Goal: Navigation & Orientation: Find specific page/section

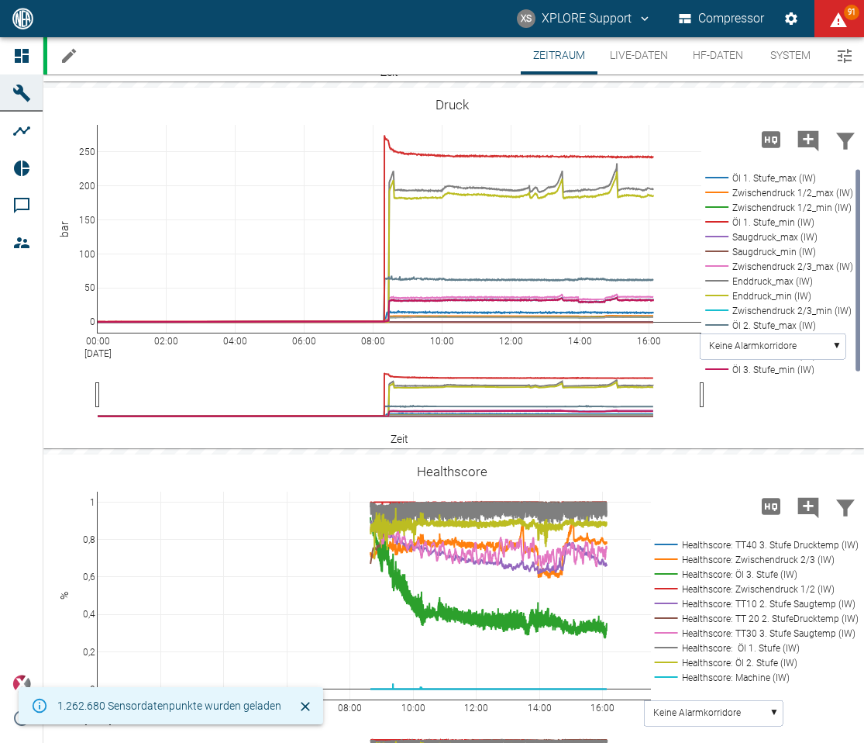
scroll to position [799, 0]
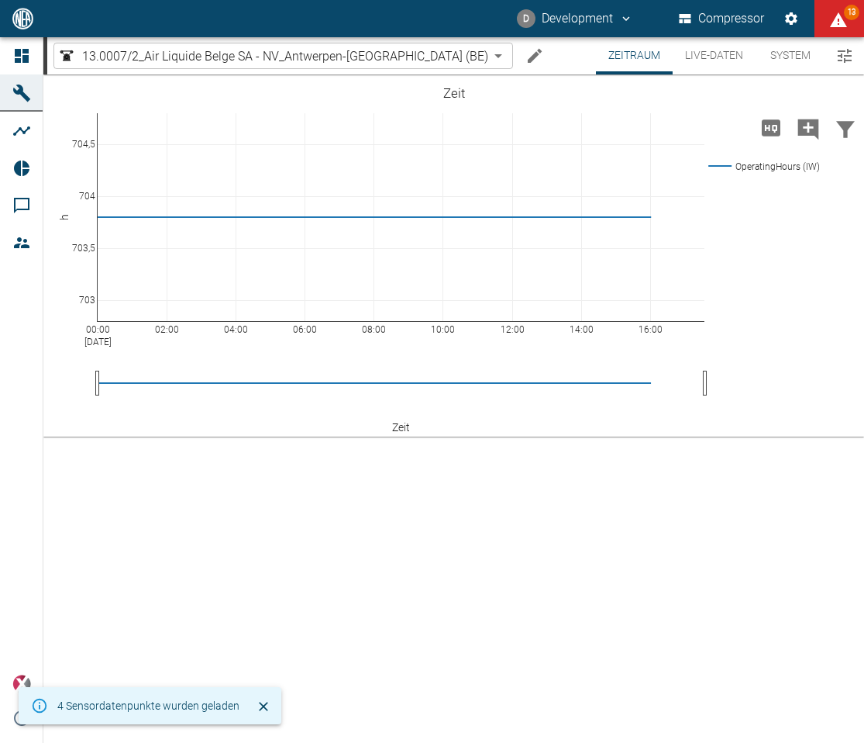
click at [119, 60] on body "D Development Compressor 13 Dashboard Maschinen Analysen Reports Kommentare Mit…" at bounding box center [432, 371] width 864 height 743
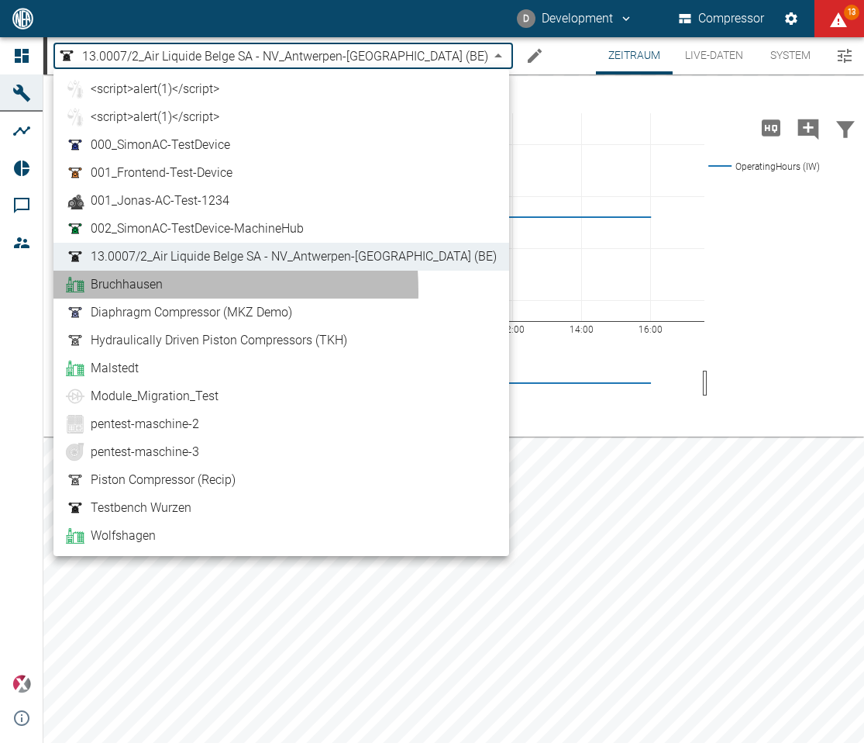
click at [102, 291] on span "Bruchhausen" at bounding box center [127, 284] width 72 height 19
type input "af7d40c2-c812-4a17-a281-d871ce7187b0"
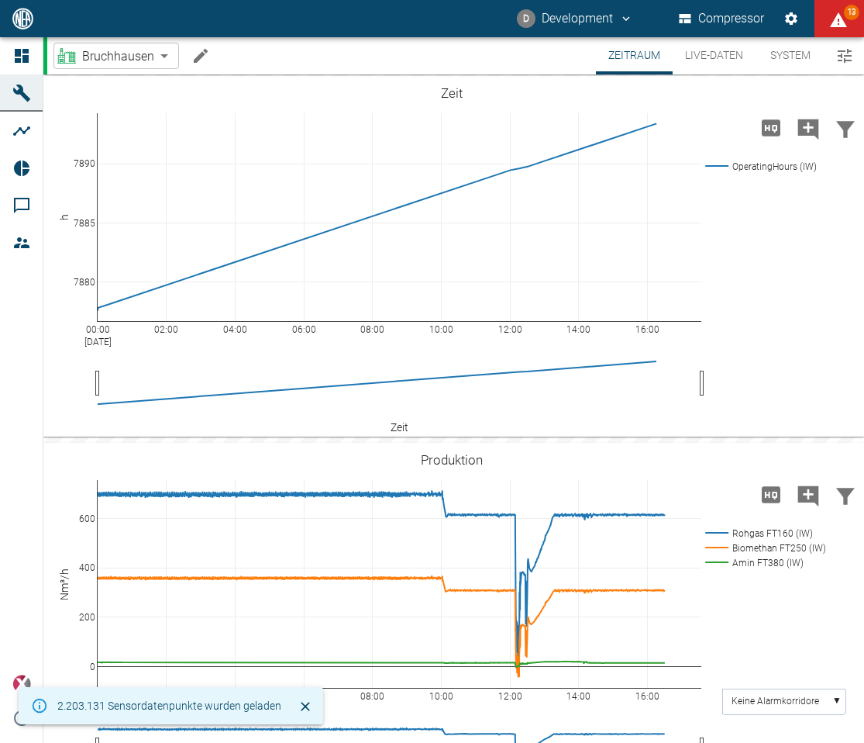
click at [164, 60] on body "D Development Compressor 13 Dashboard Maschinen Analysen Reports Kommentare Mit…" at bounding box center [432, 371] width 864 height 743
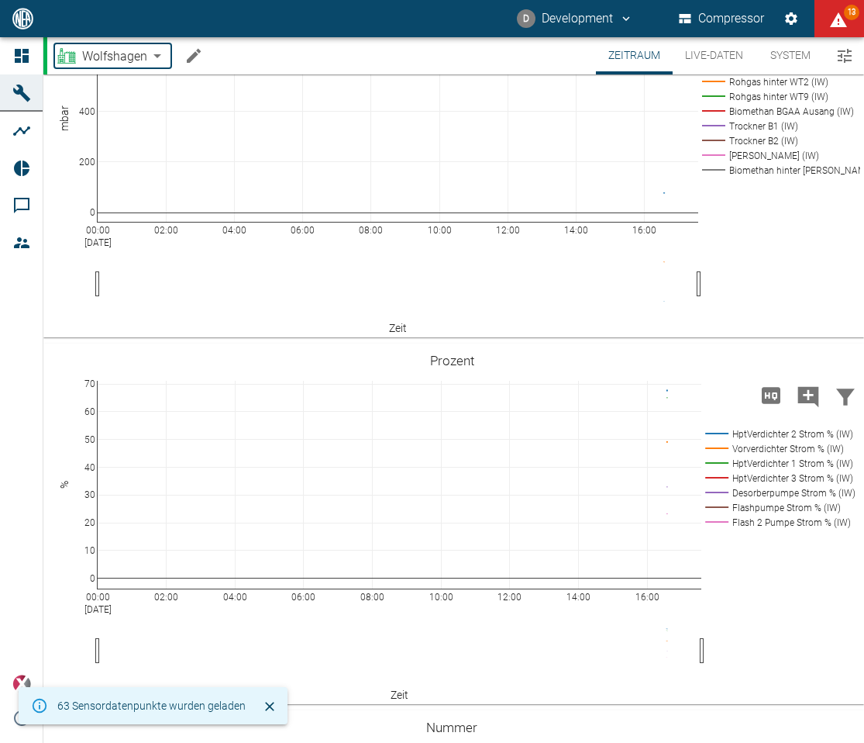
scroll to position [1240, 0]
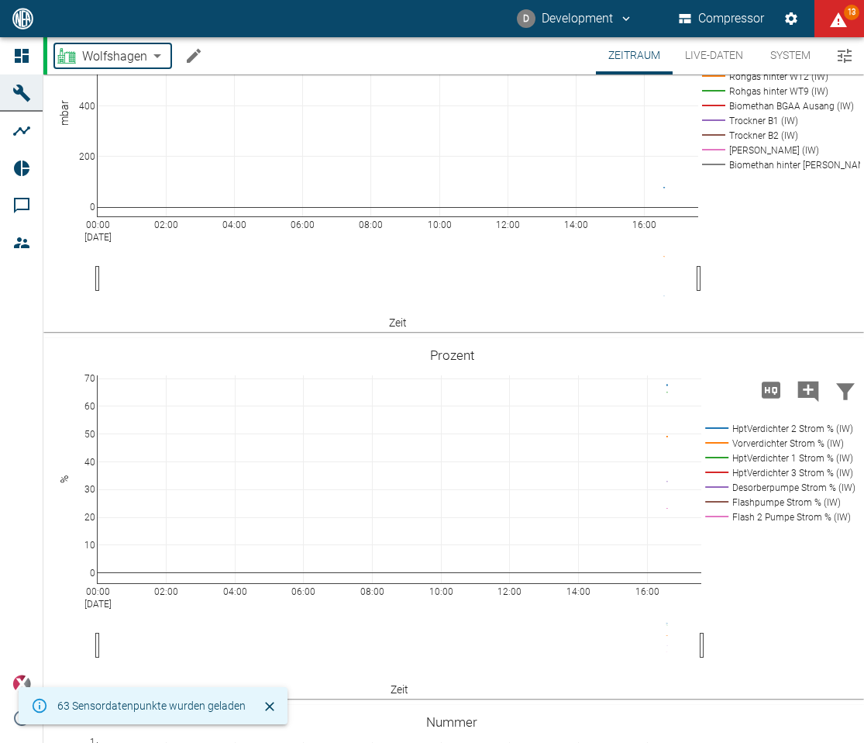
click at [119, 59] on body "D Development Compressor 13 Dashboard Maschinen Analysen Reports Kommentare Mit…" at bounding box center [432, 371] width 864 height 743
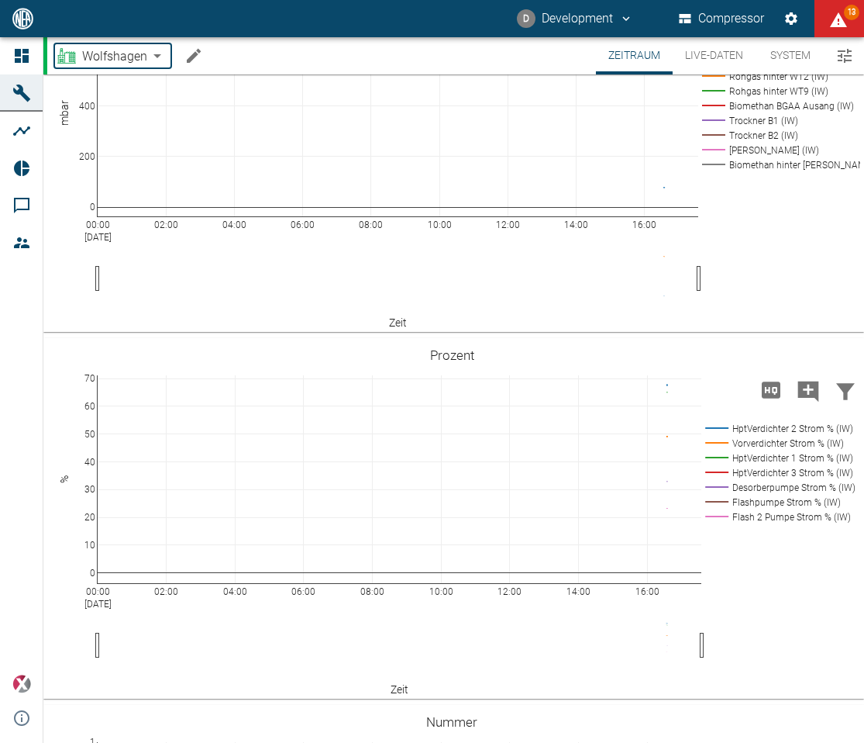
click at [156, 62] on body "D Development Compressor 13 Dashboard Maschinen Analysen Reports Kommentare Mit…" at bounding box center [432, 371] width 864 height 743
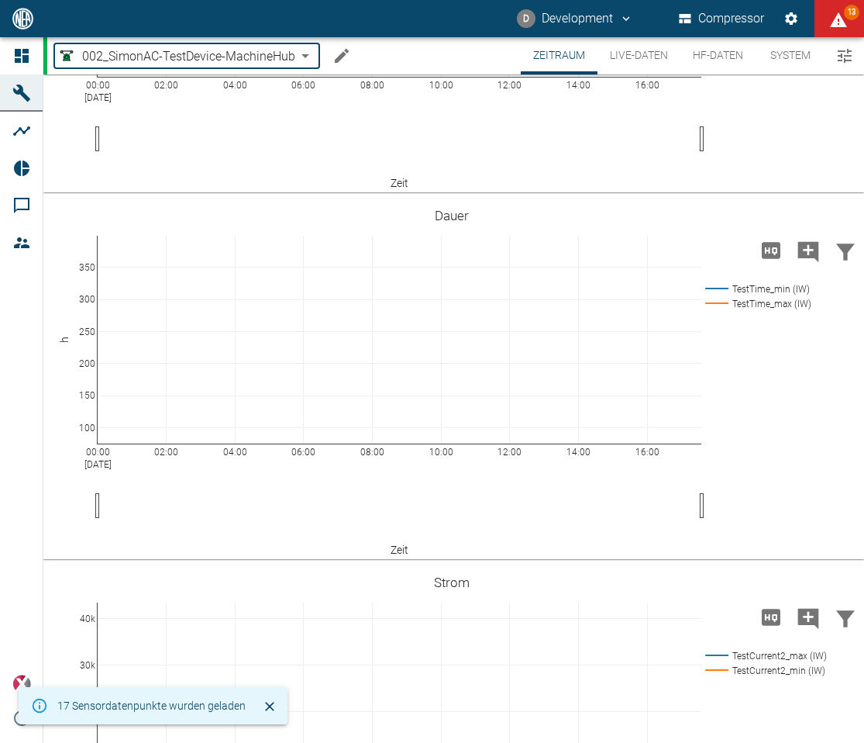
scroll to position [1164, 0]
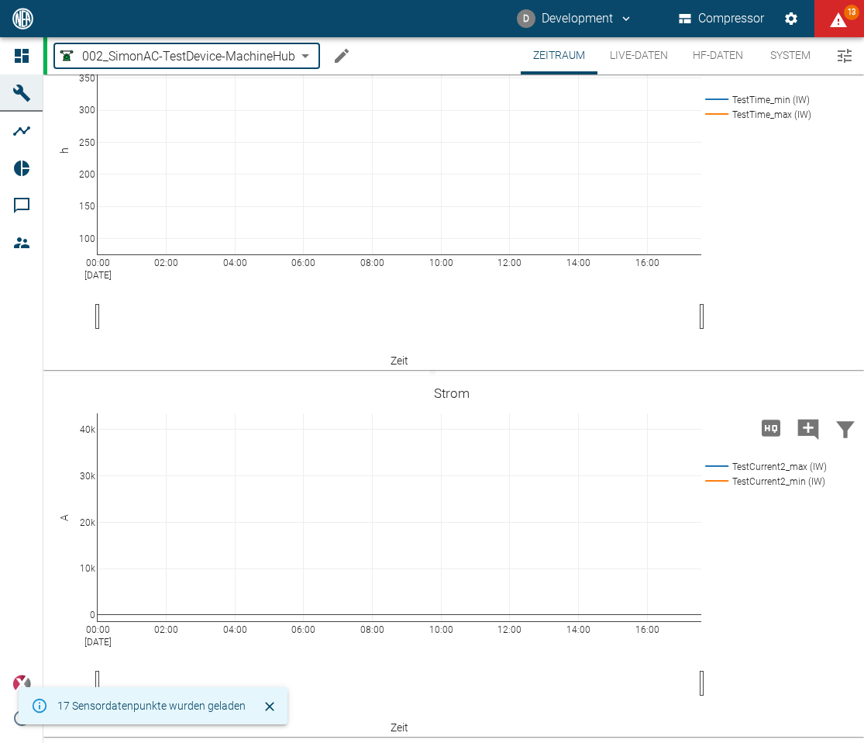
click at [272, 51] on body "D Development Compressor 13 Dashboard Maschinen Analysen Reports Kommentare Mit…" at bounding box center [432, 371] width 864 height 743
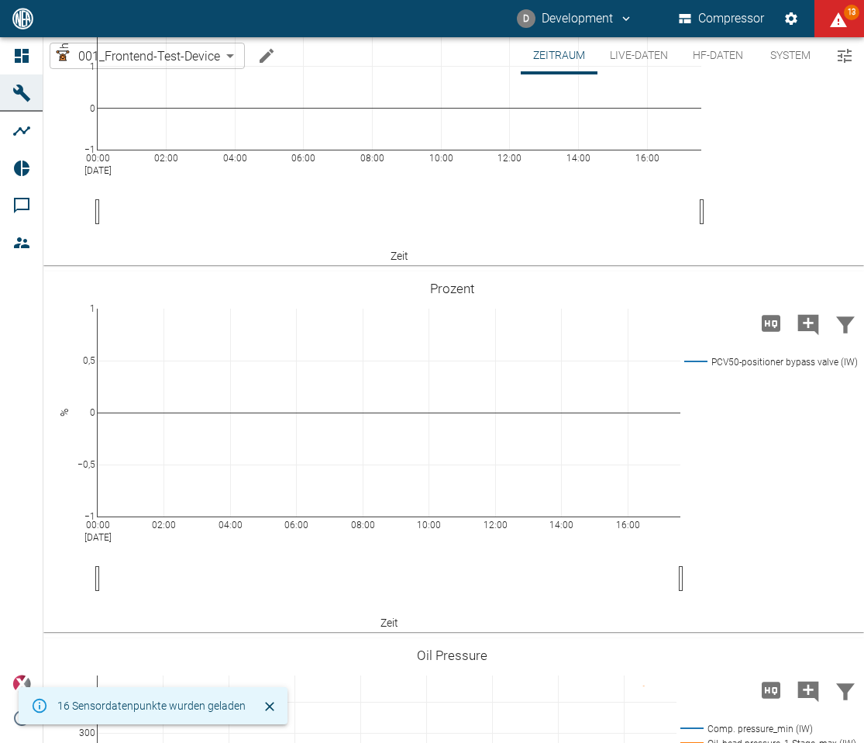
scroll to position [1021, 0]
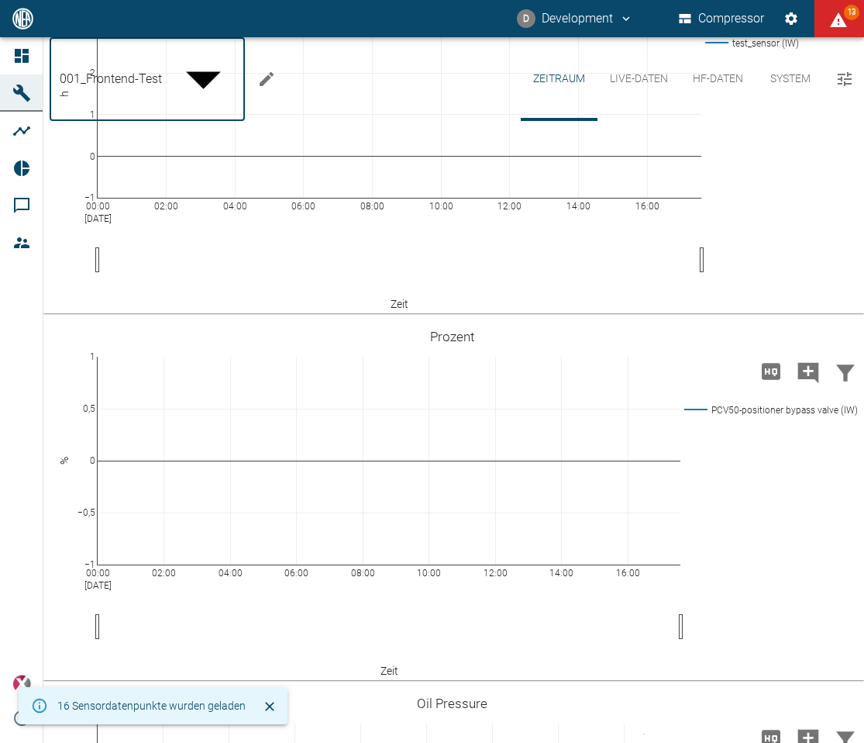
click at [236, 58] on body "D Development Compressor 13 Dashboard Maschinen Analysen Reports Kommentare Mit…" at bounding box center [432, 371] width 864 height 743
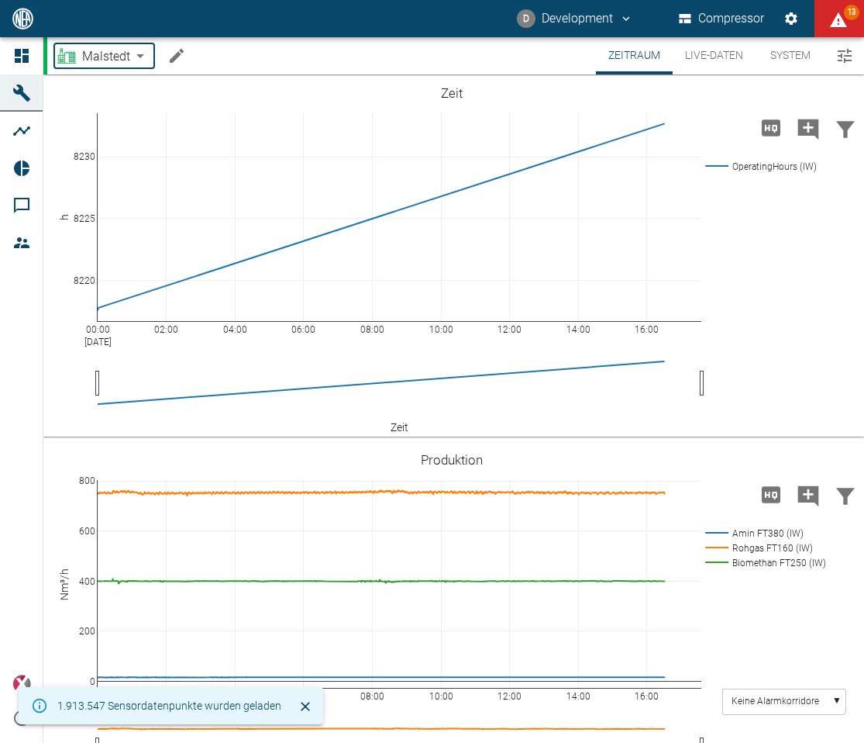
click at [136, 57] on body "D Development Compressor 13 Dashboard Maschinen Analysen Reports Kommentare Mit…" at bounding box center [432, 371] width 864 height 743
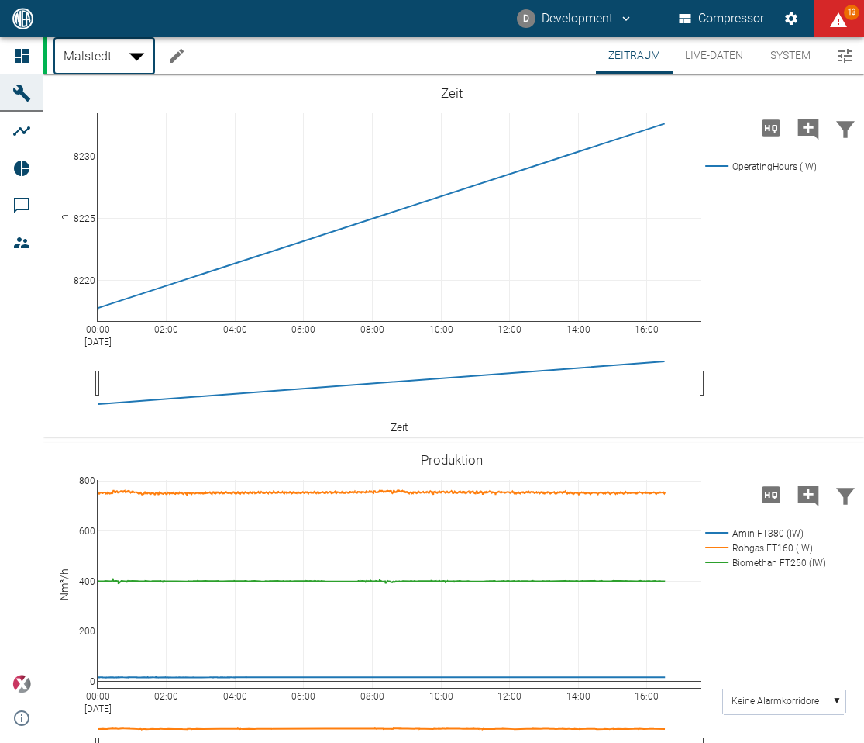
type input "854dfe64-ecbc-4b68-b4f8-81aa909b3c9c"
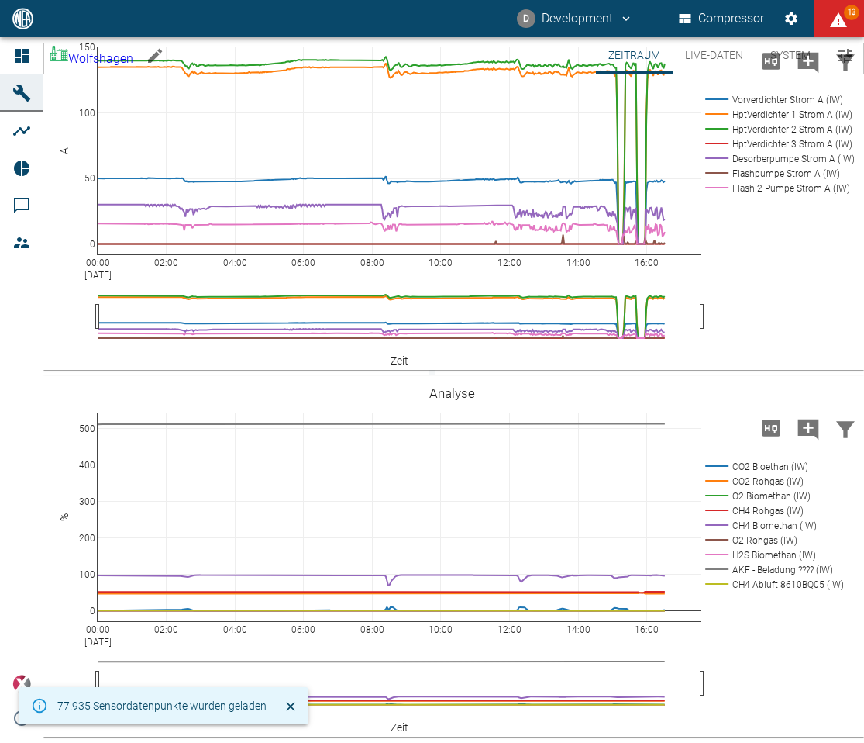
scroll to position [3729, 0]
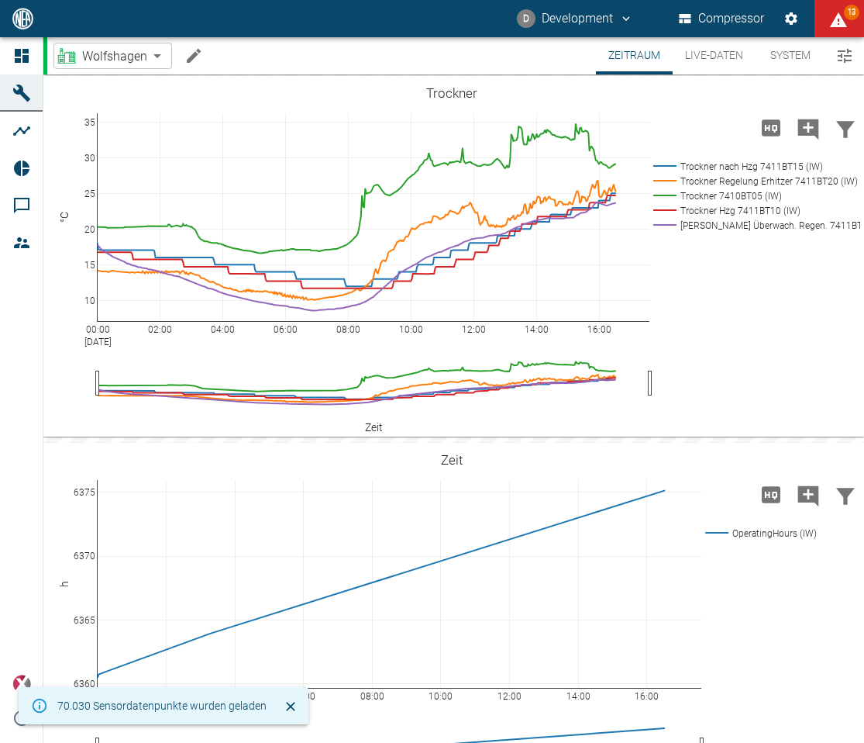
click at [156, 57] on body "D Development Compressor 13 Dashboard Maschinen Analysen Reports Kommentare Mit…" at bounding box center [432, 371] width 864 height 743
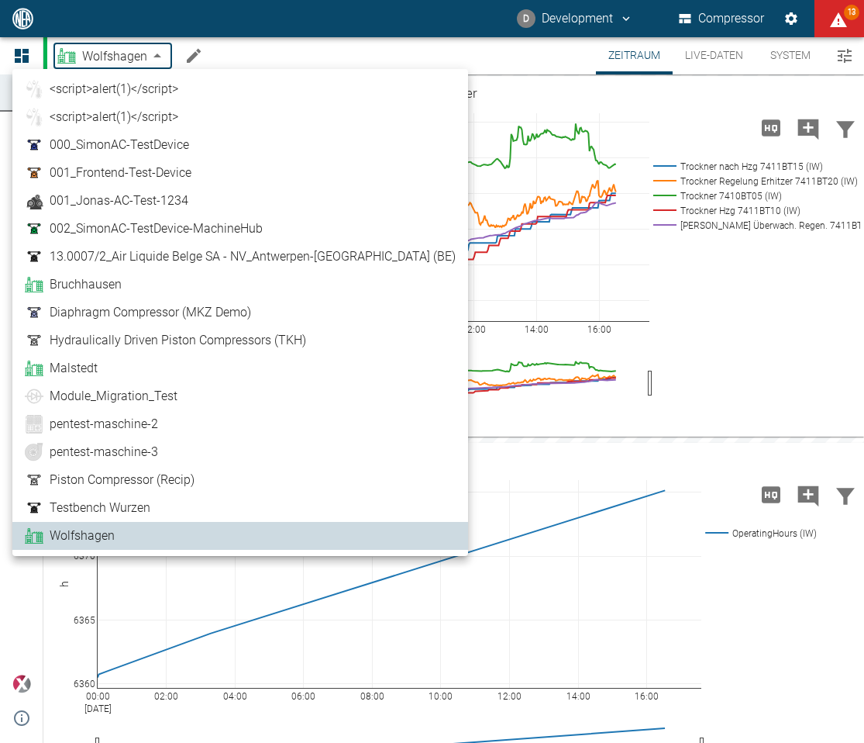
click at [156, 277] on link "Bruchhausen" at bounding box center [240, 284] width 431 height 19
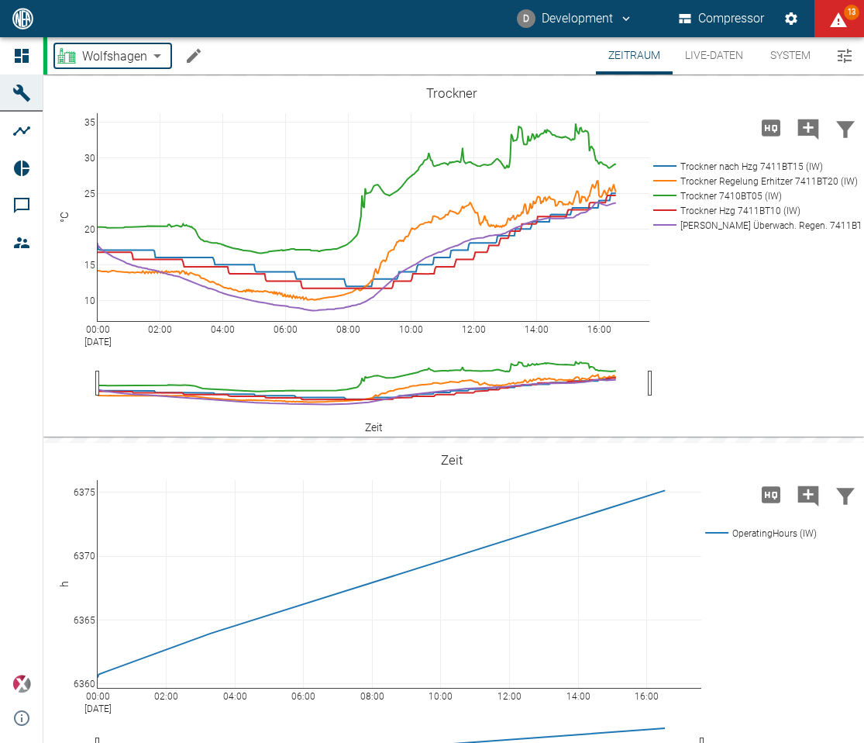
type input "af7d40c2-c812-4a17-a281-d871ce7187b0"
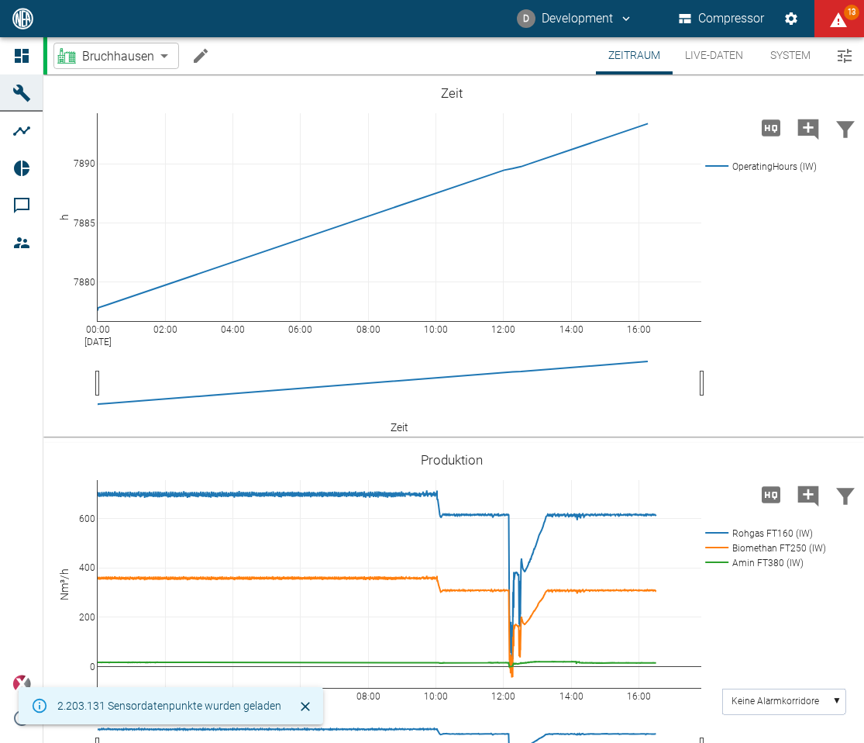
click at [150, 58] on body "D Development Compressor 13 Dashboard Maschinen Analysen Reports Kommentare Mit…" at bounding box center [432, 371] width 864 height 743
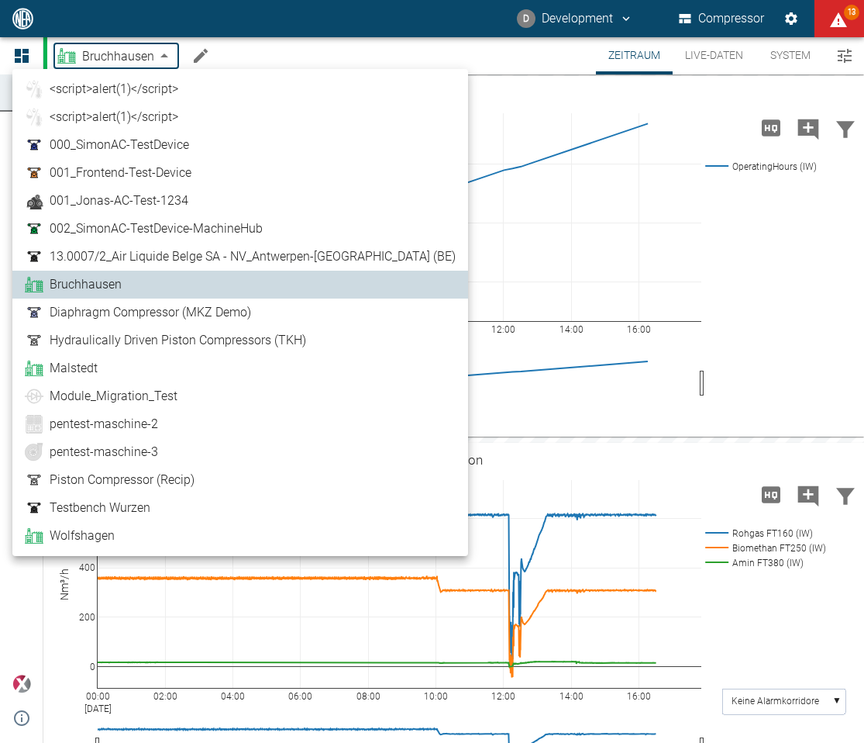
click at [152, 364] on link "Malstedt" at bounding box center [240, 368] width 431 height 19
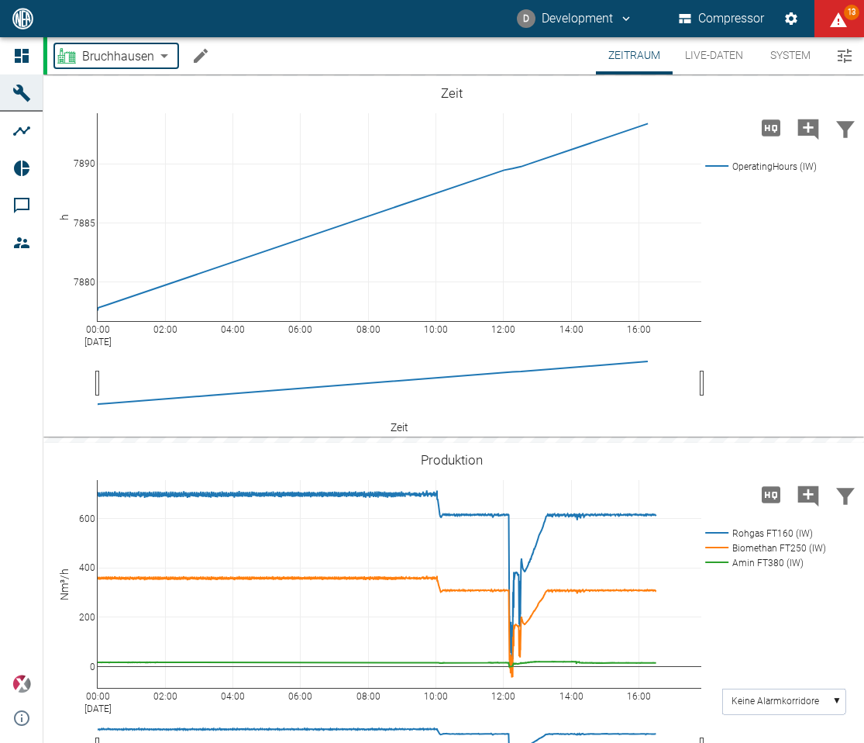
type input "7747ba40-e576-478b-9025-d024c0c73310"
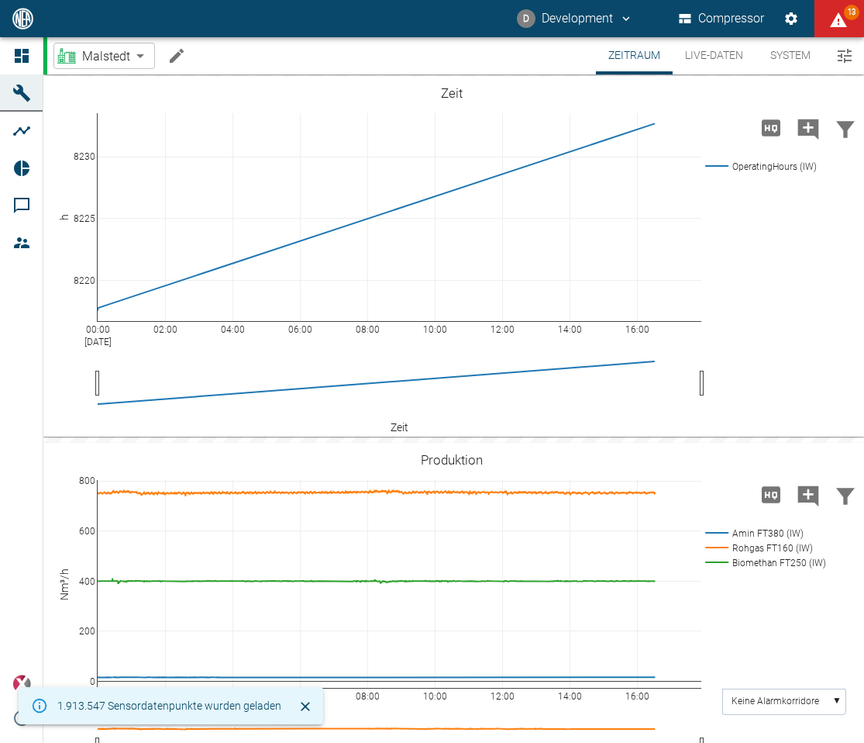
click at [145, 50] on body "D Development Compressor 13 Dashboard Maschinen Analysen Reports Kommentare Mit…" at bounding box center [432, 371] width 864 height 743
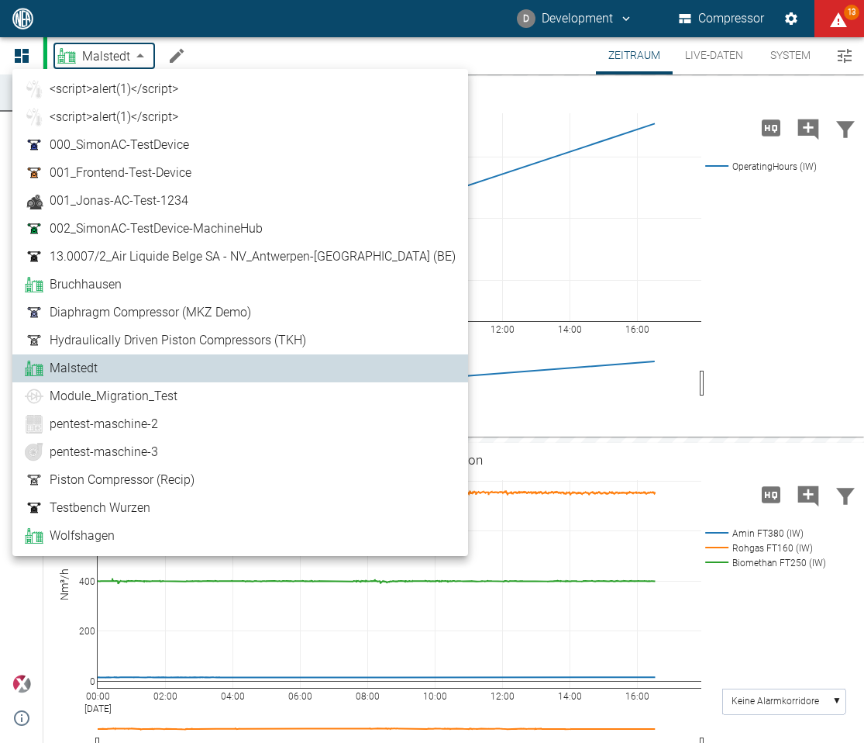
click at [174, 149] on span "000_SimonAC-TestDevice" at bounding box center [120, 145] width 140 height 19
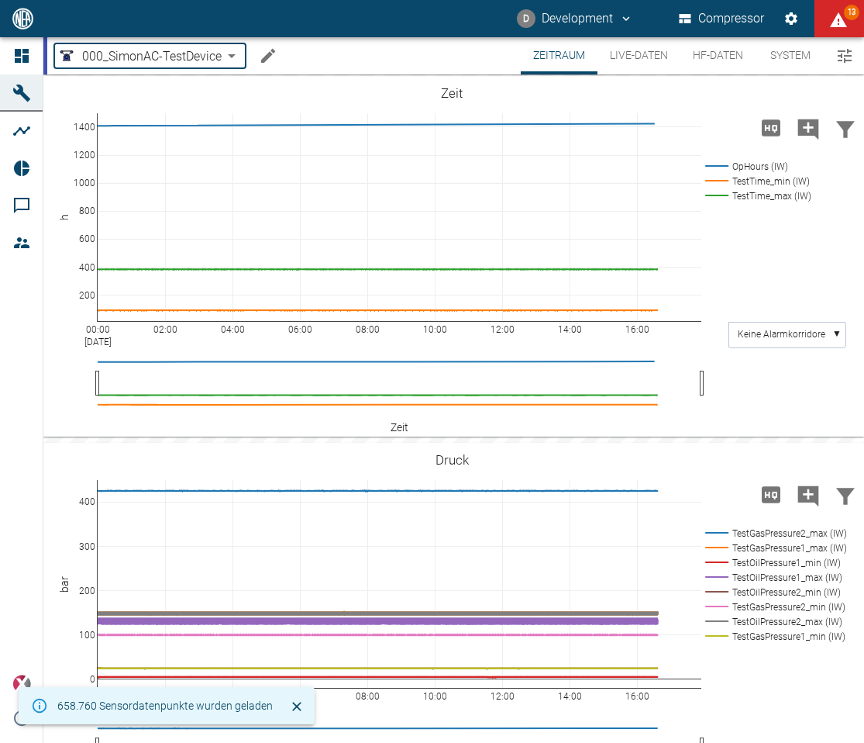
click at [219, 60] on body "D Development Compressor 13 Dashboard Maschinen Analysen Reports Kommentare Mit…" at bounding box center [432, 371] width 864 height 743
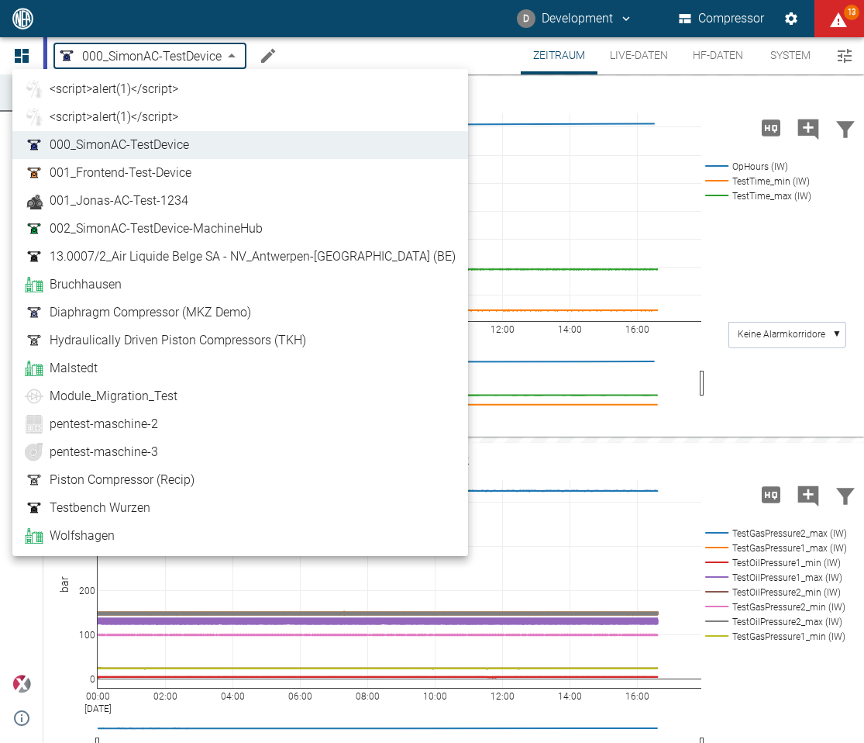
click at [150, 522] on li "Wolfshagen" at bounding box center [240, 536] width 456 height 28
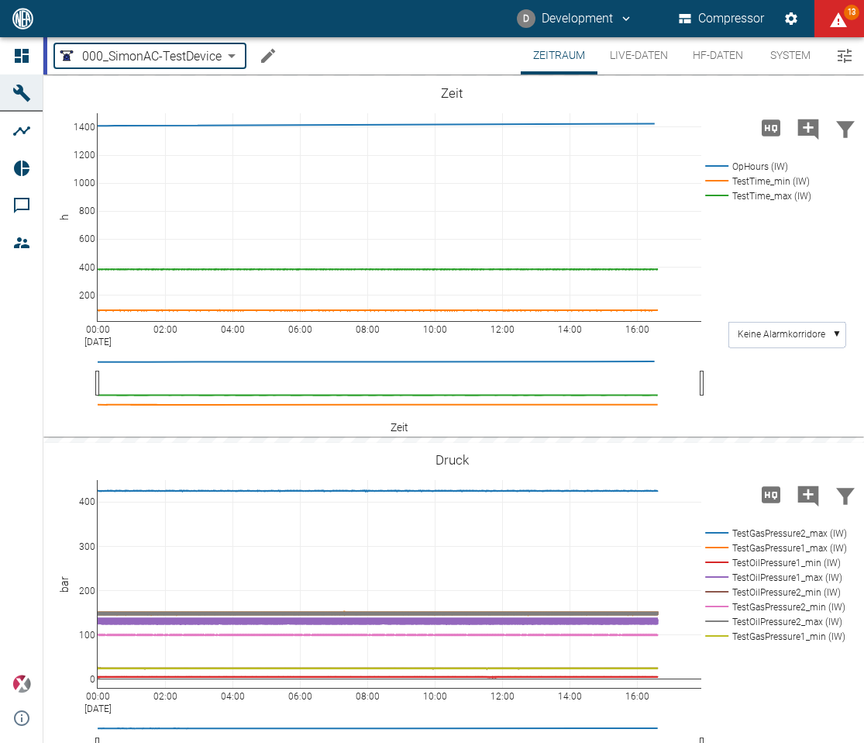
click at [227, 50] on body "D Development Compressor 13 Dashboard Maschinen Analysen Reports Kommentare Mit…" at bounding box center [432, 371] width 864 height 743
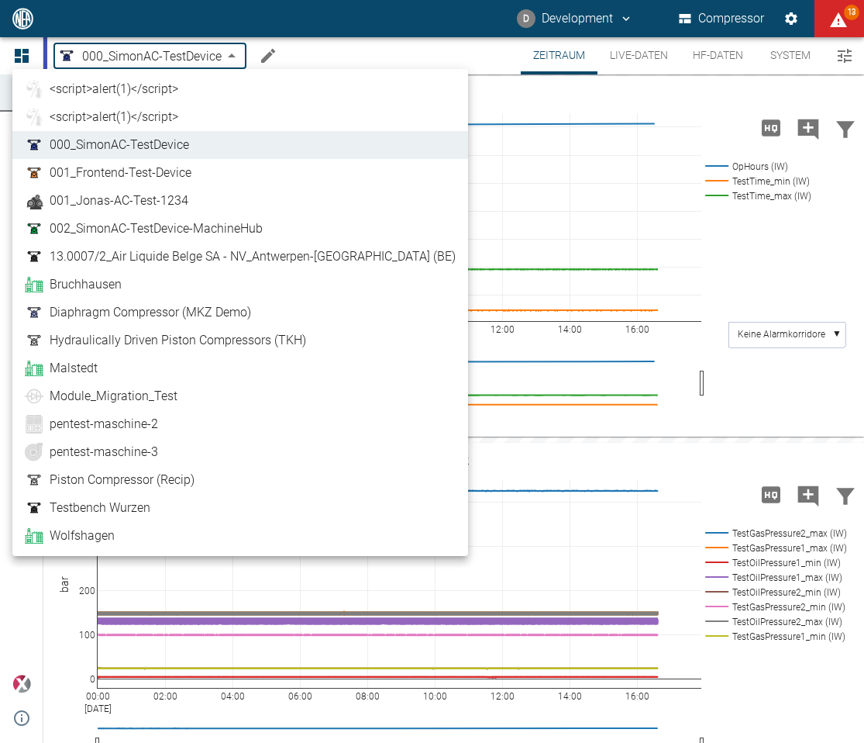
click at [95, 532] on span "Wolfshagen" at bounding box center [82, 535] width 65 height 19
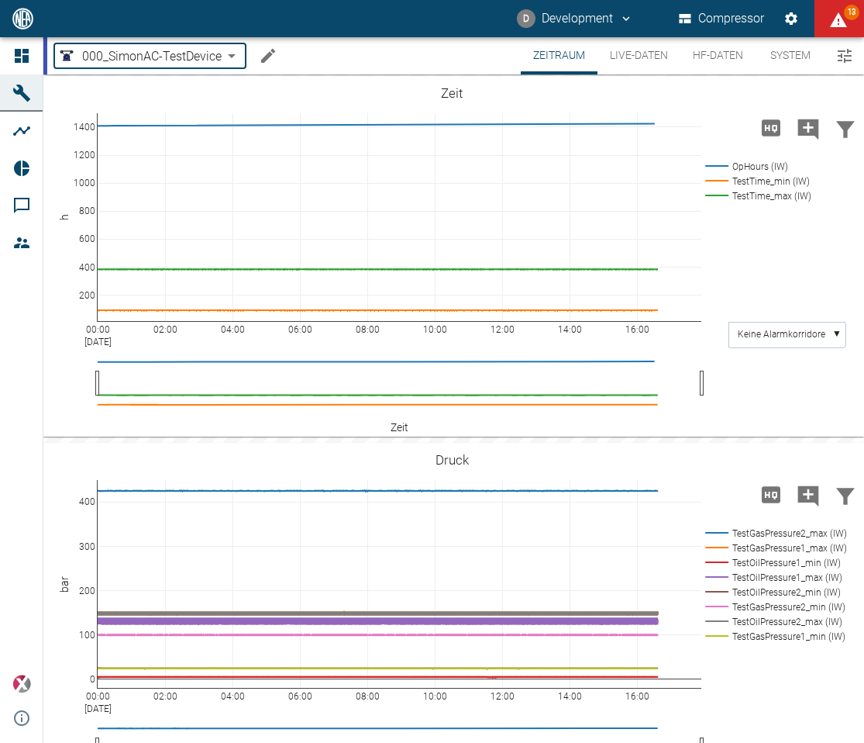
type input "ad602f8f-e027-402b-87aa-0c9c4928ee61"
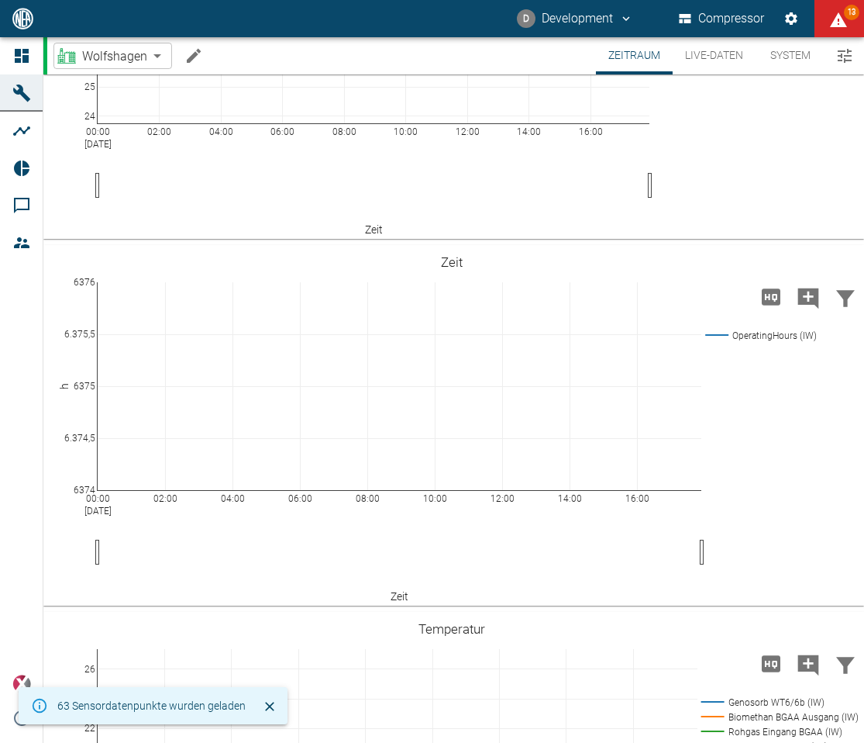
scroll to position [201, 0]
